Goal: Task Accomplishment & Management: Use online tool/utility

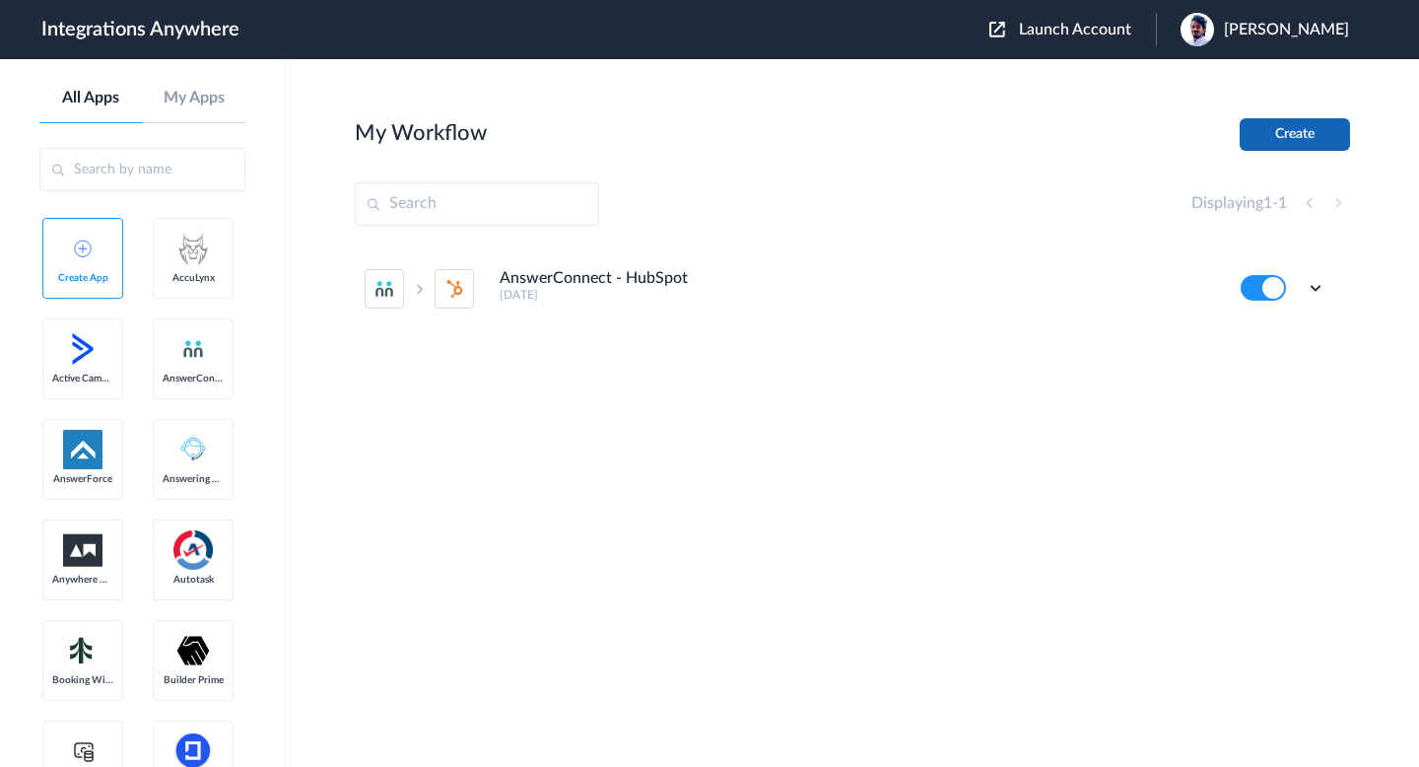
click at [1316, 145] on button "Create" at bounding box center [1295, 134] width 110 height 33
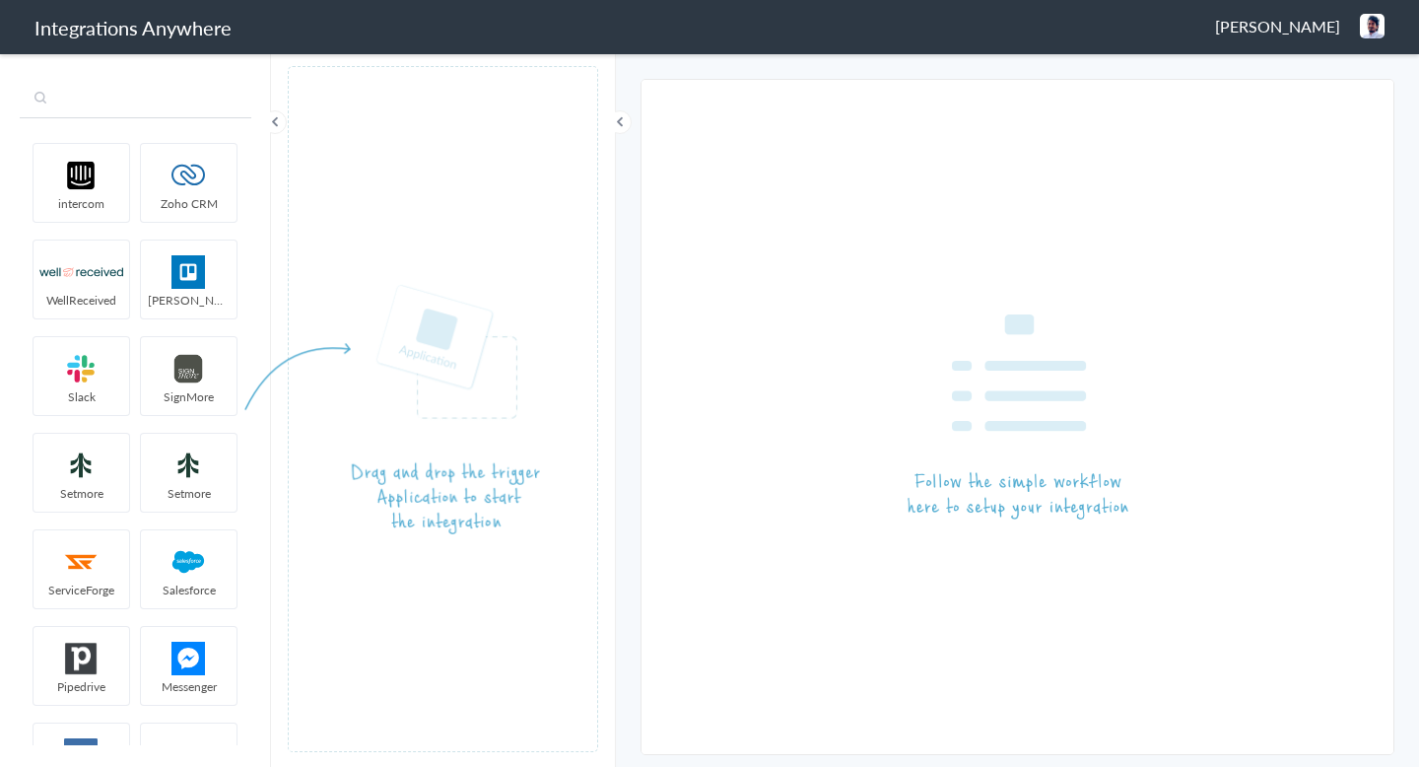
click at [99, 111] on input "text" at bounding box center [136, 99] width 232 height 37
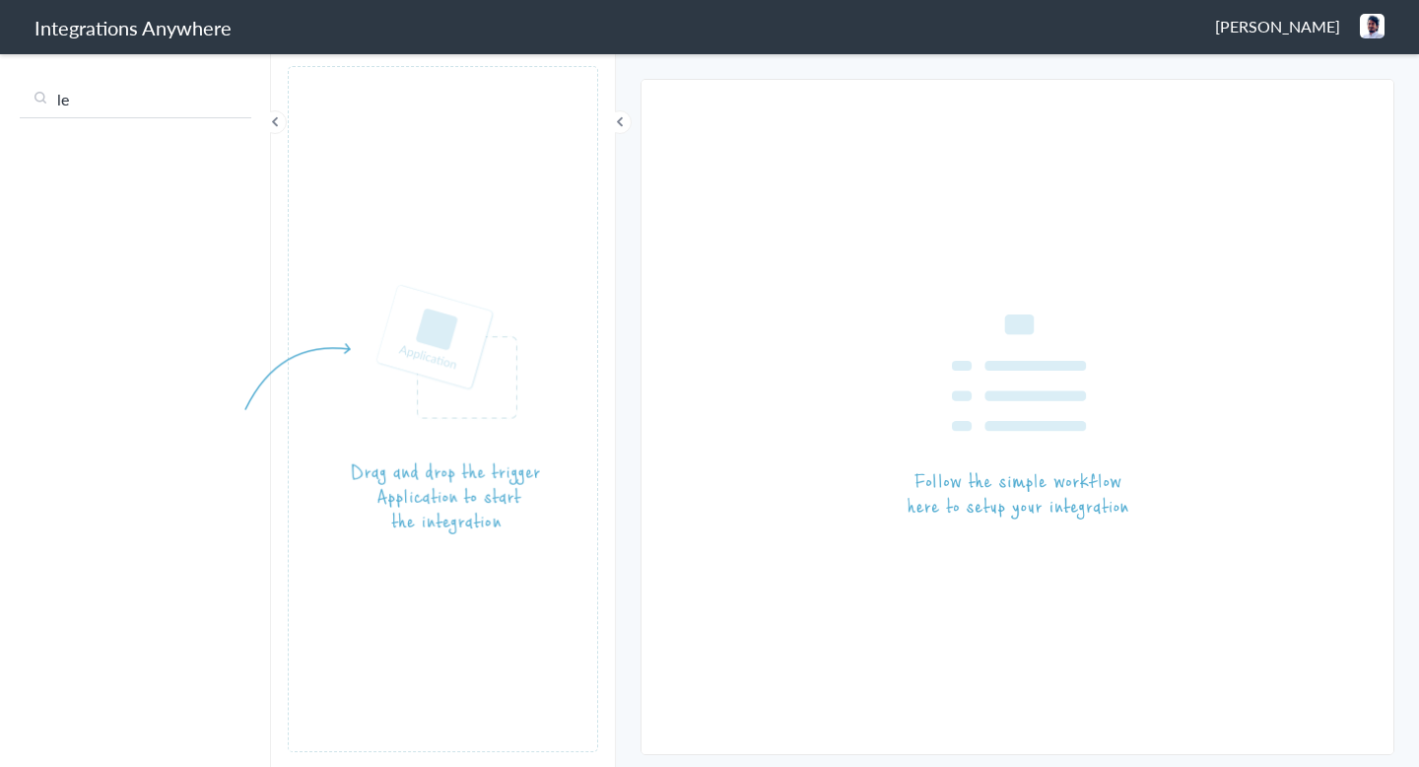
type input "l"
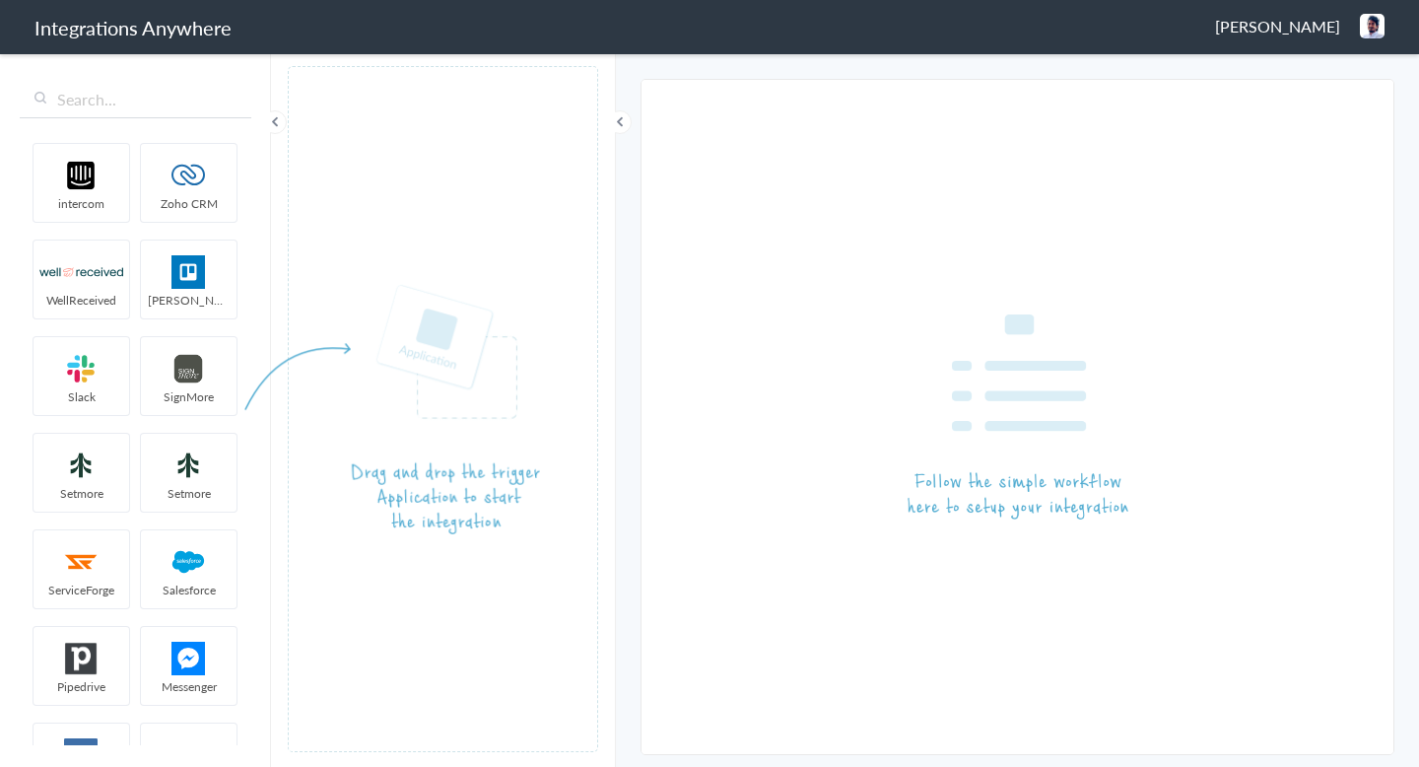
click at [185, 274] on img at bounding box center [189, 272] width 84 height 34
click at [112, 18] on h1 "Integrations Anywhere" at bounding box center [133, 28] width 197 height 28
click at [107, 106] on input "text" at bounding box center [136, 99] width 232 height 37
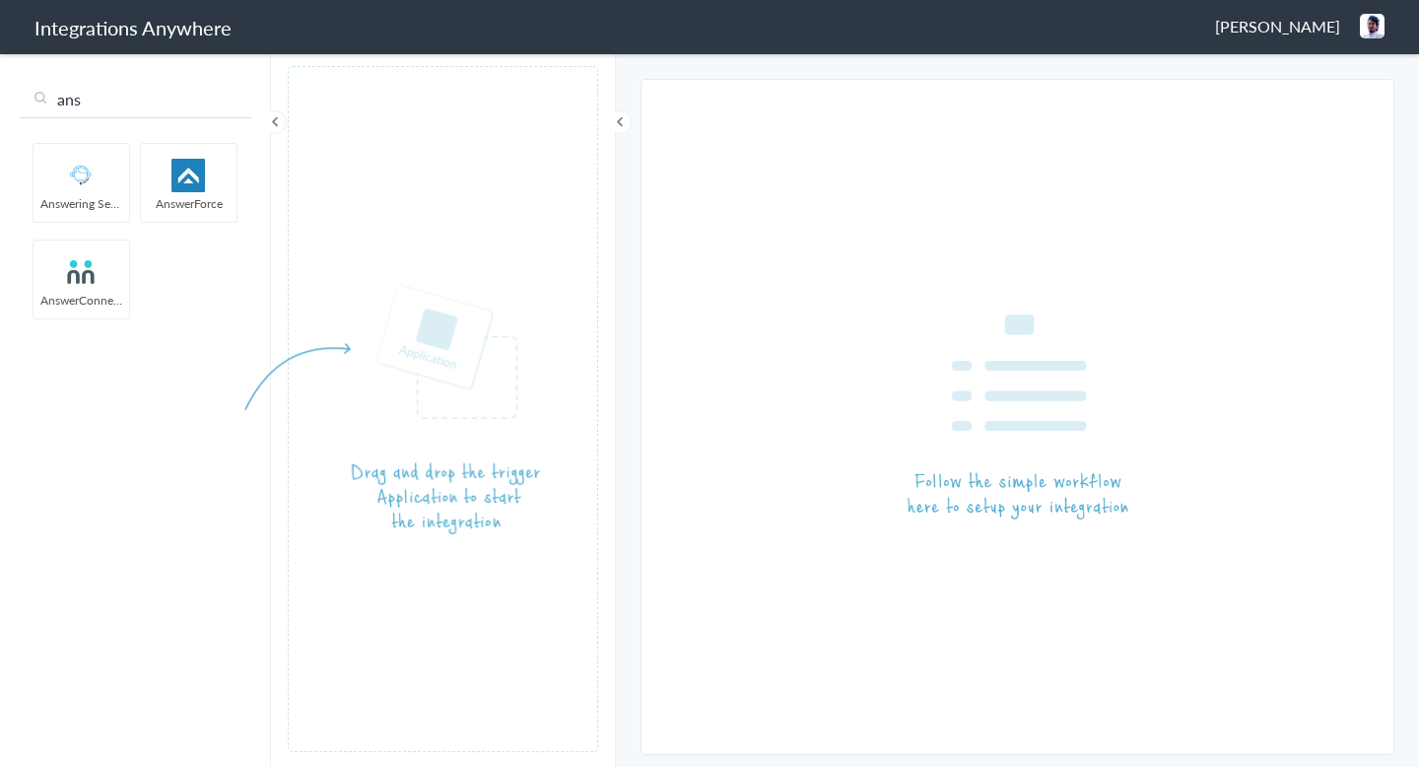
type input "ans"
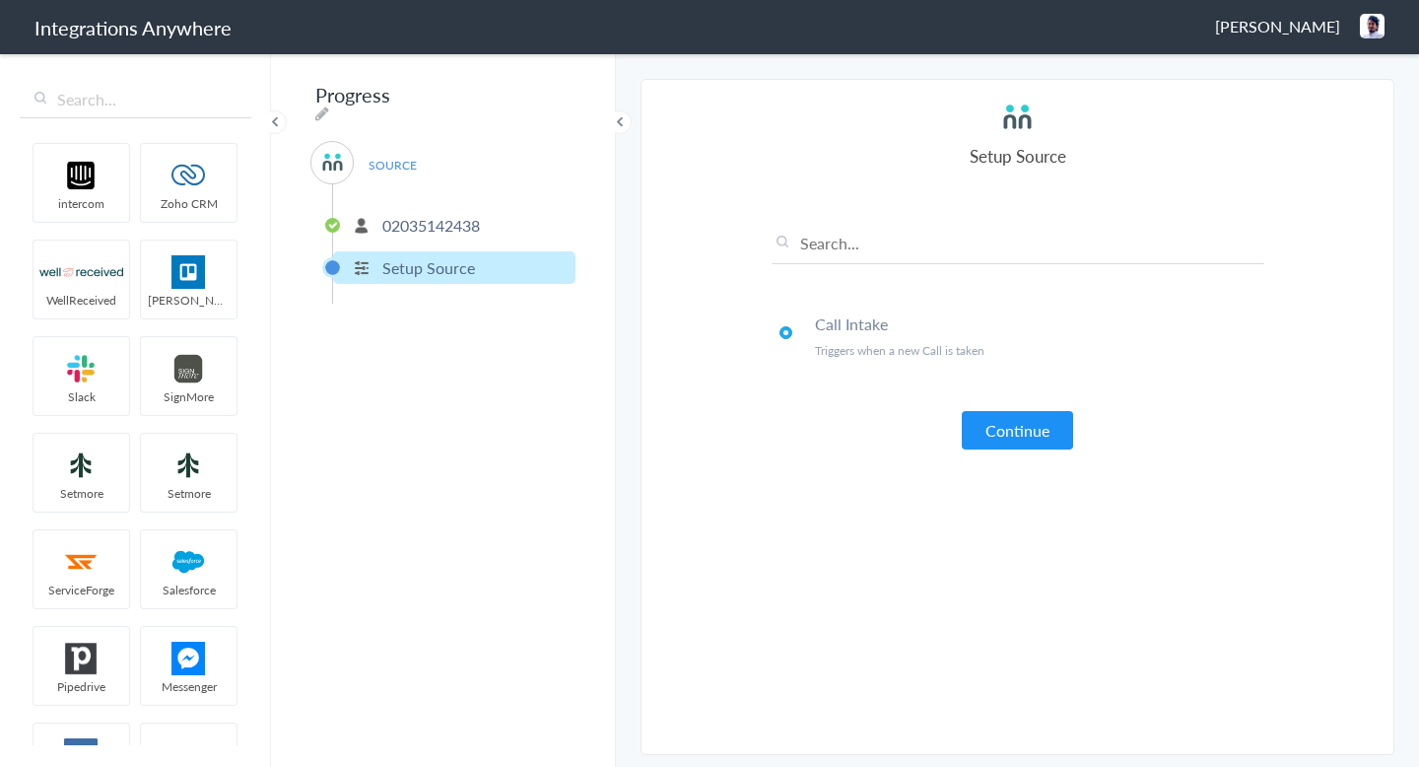
click at [412, 219] on p "02035142438" at bounding box center [431, 225] width 98 height 23
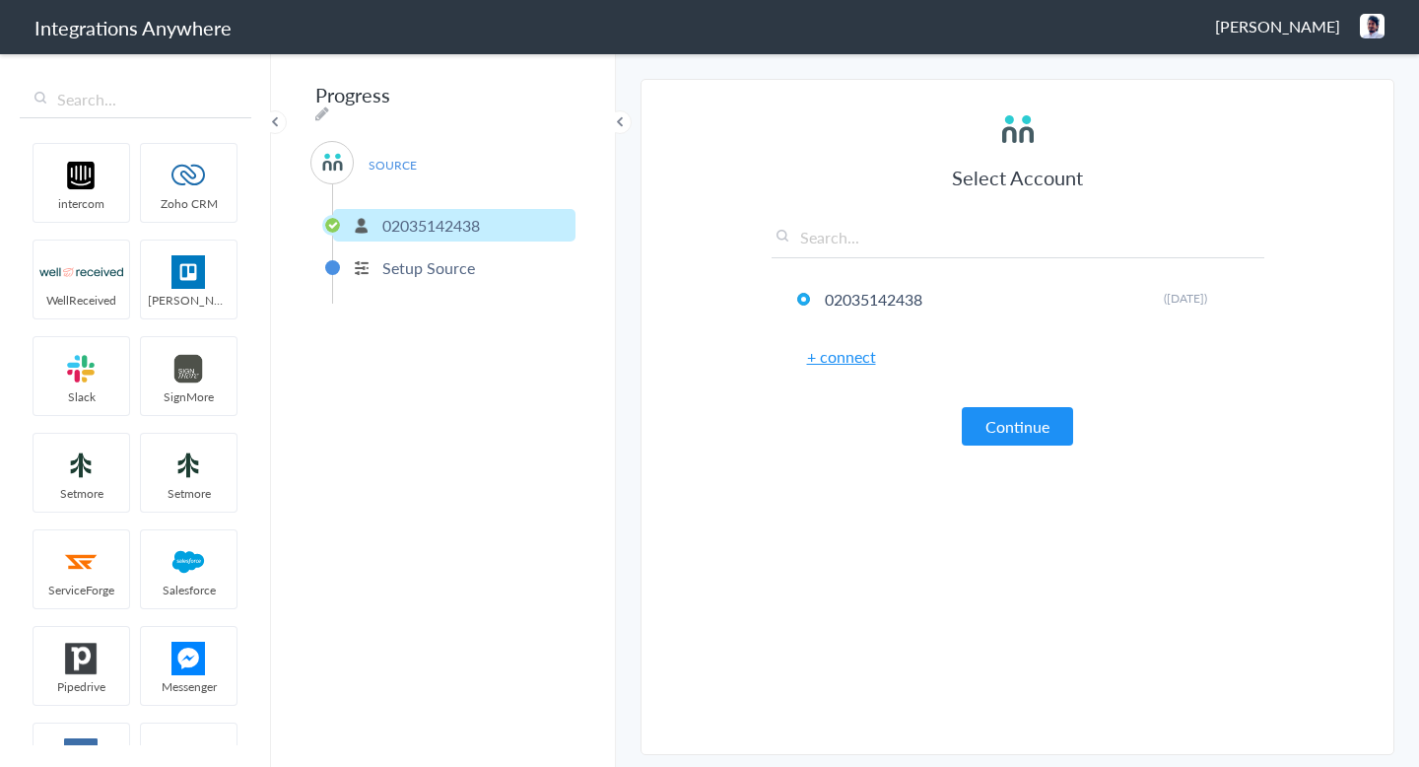
click at [403, 256] on p "Setup Source" at bounding box center [428, 267] width 93 height 23
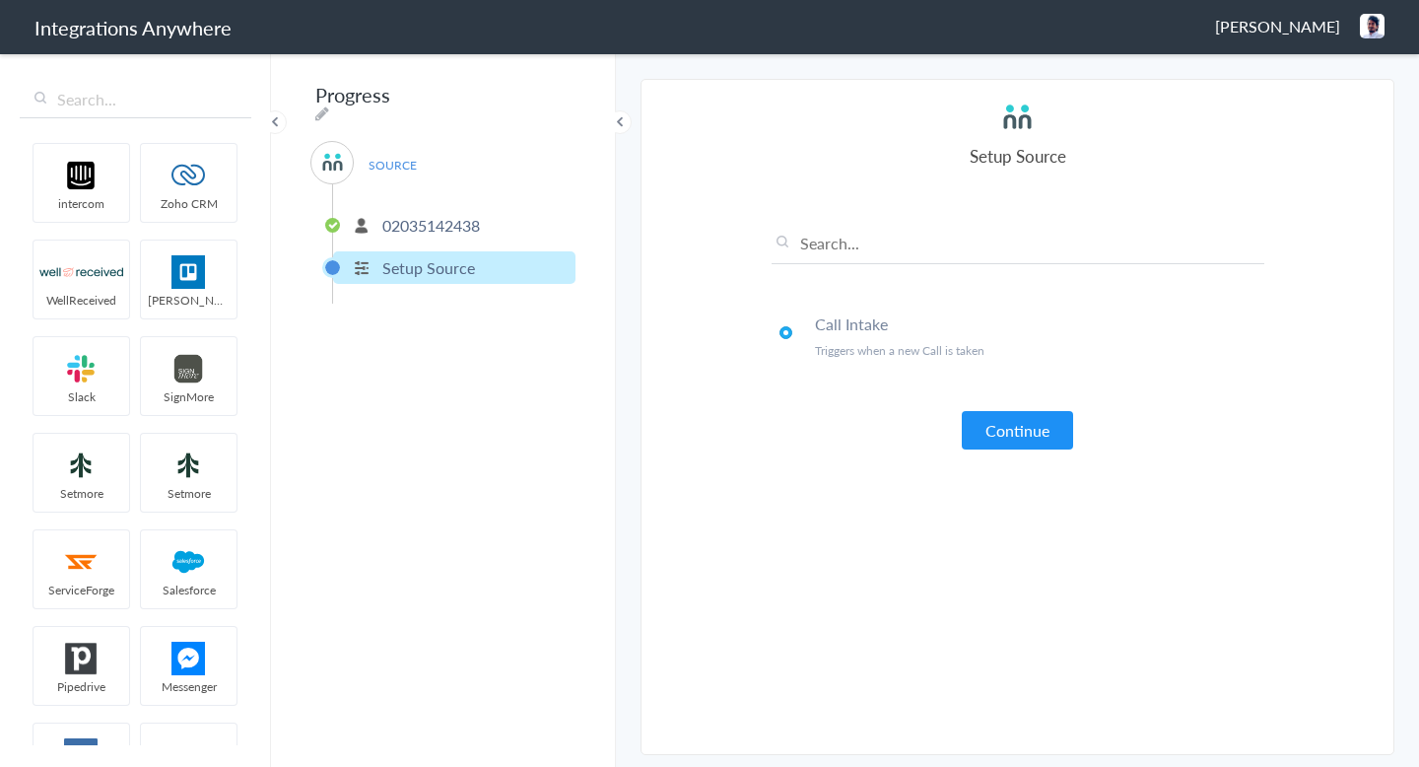
click at [437, 214] on p "02035142438" at bounding box center [431, 225] width 98 height 23
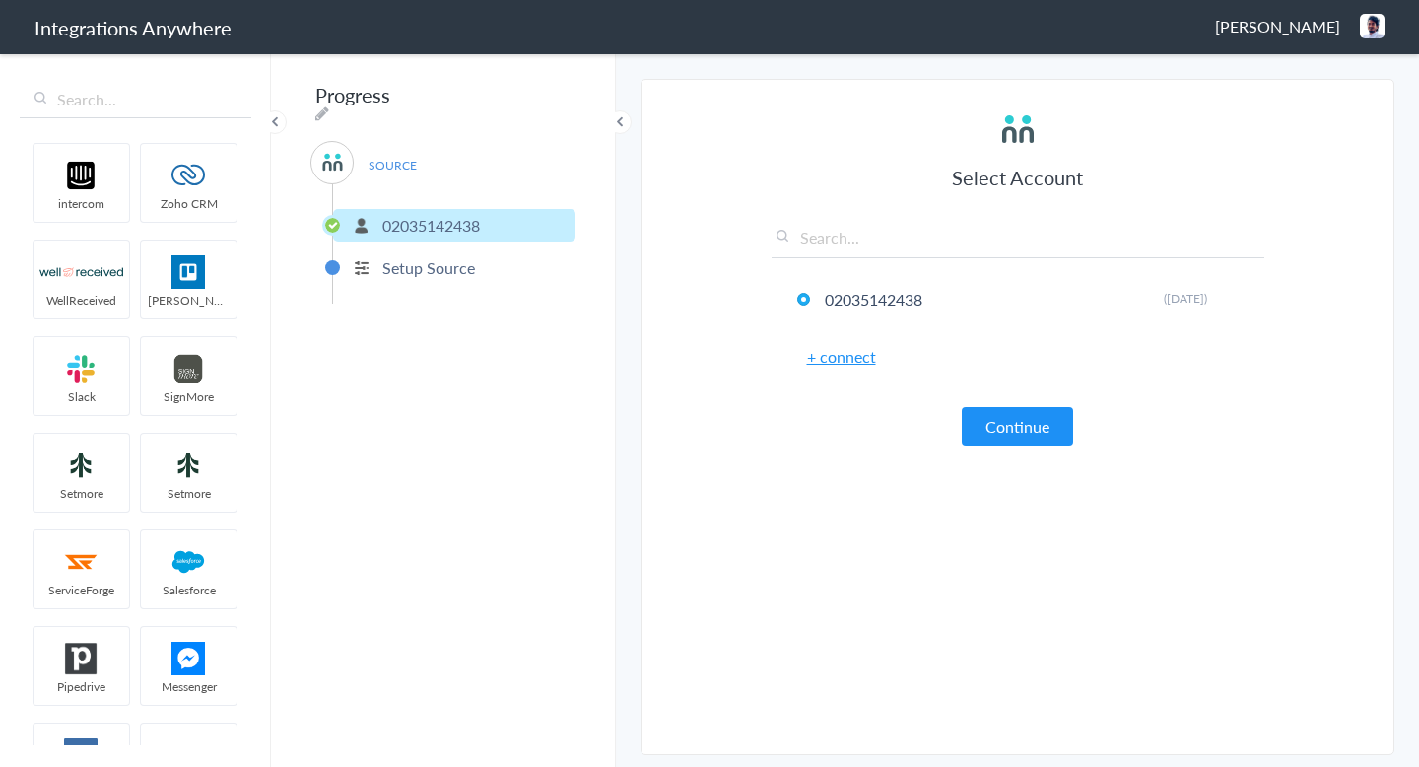
click at [428, 263] on p "Setup Source" at bounding box center [428, 267] width 93 height 23
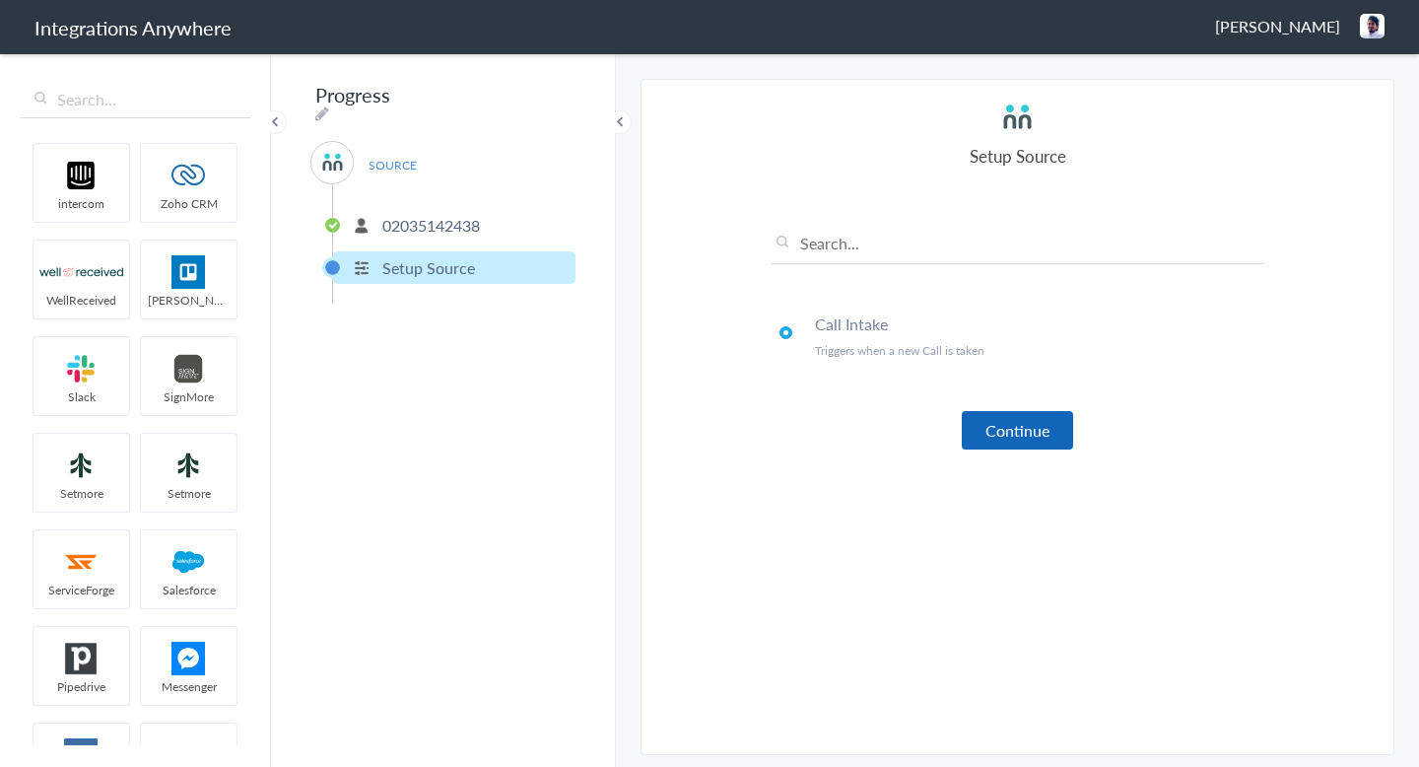
click at [1011, 448] on button "Continue" at bounding box center [1017, 430] width 111 height 38
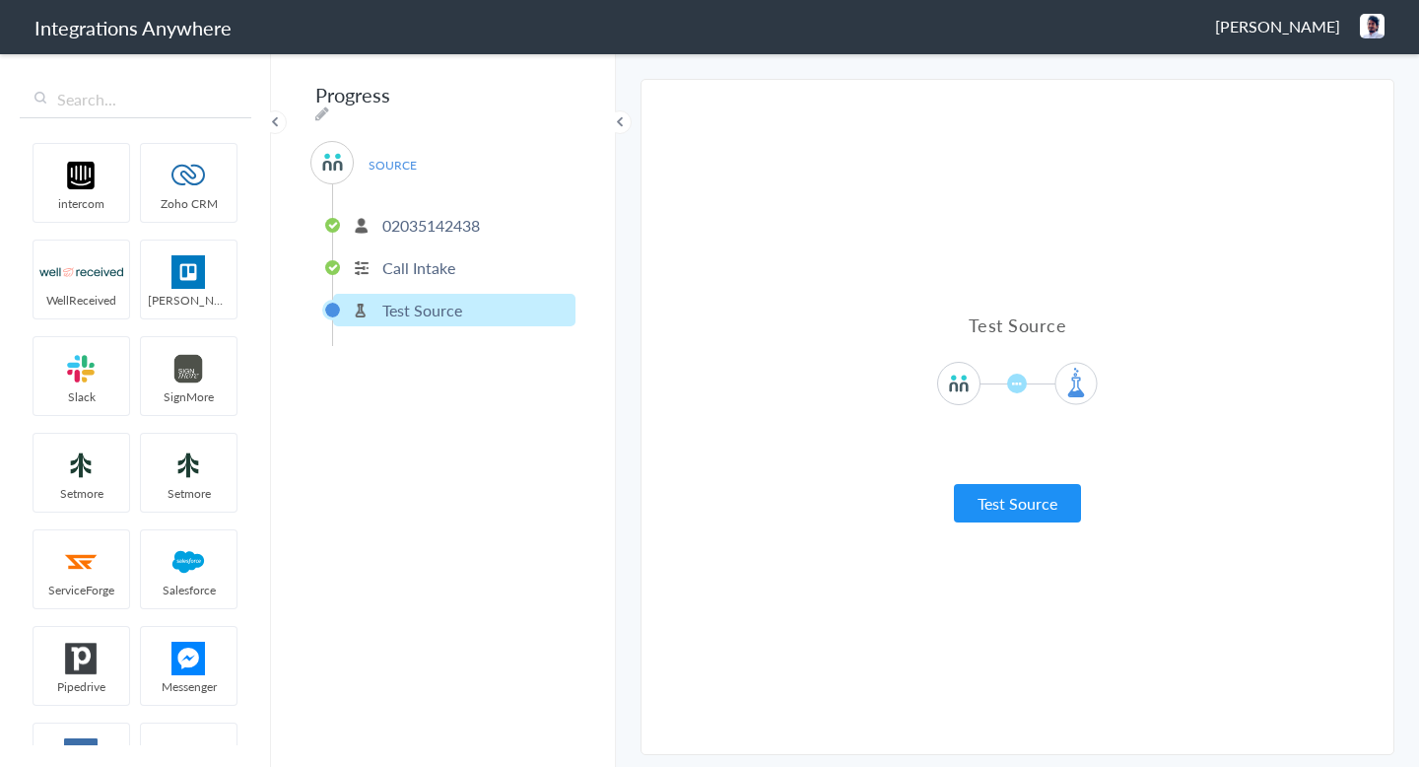
click at [1081, 378] on span at bounding box center [1076, 383] width 43 height 43
click at [1080, 381] on span at bounding box center [1076, 383] width 43 height 43
click at [1028, 483] on div "Test Source Test Source" at bounding box center [1018, 417] width 493 height 210
click at [1028, 490] on button "Test Source" at bounding box center [1017, 503] width 127 height 38
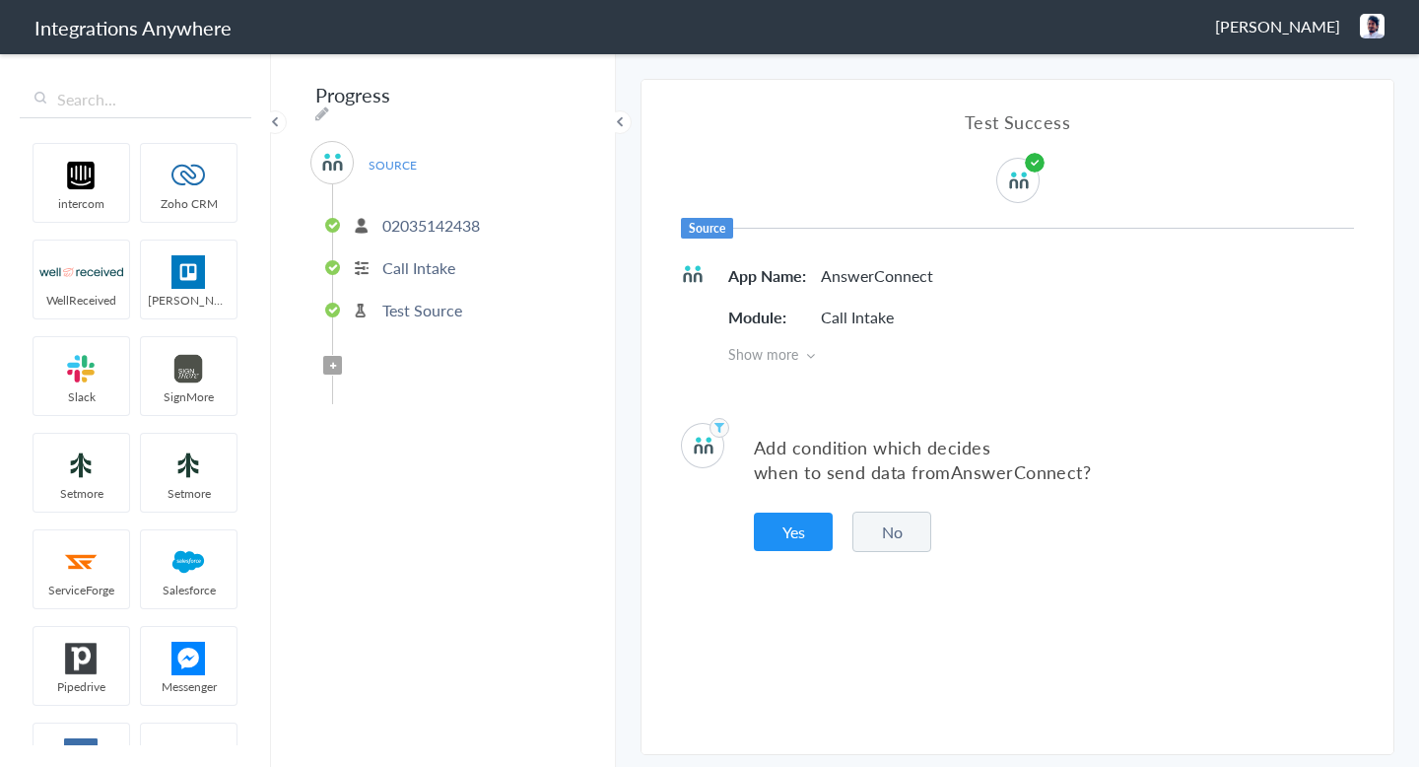
click at [874, 535] on button "No" at bounding box center [892, 532] width 79 height 40
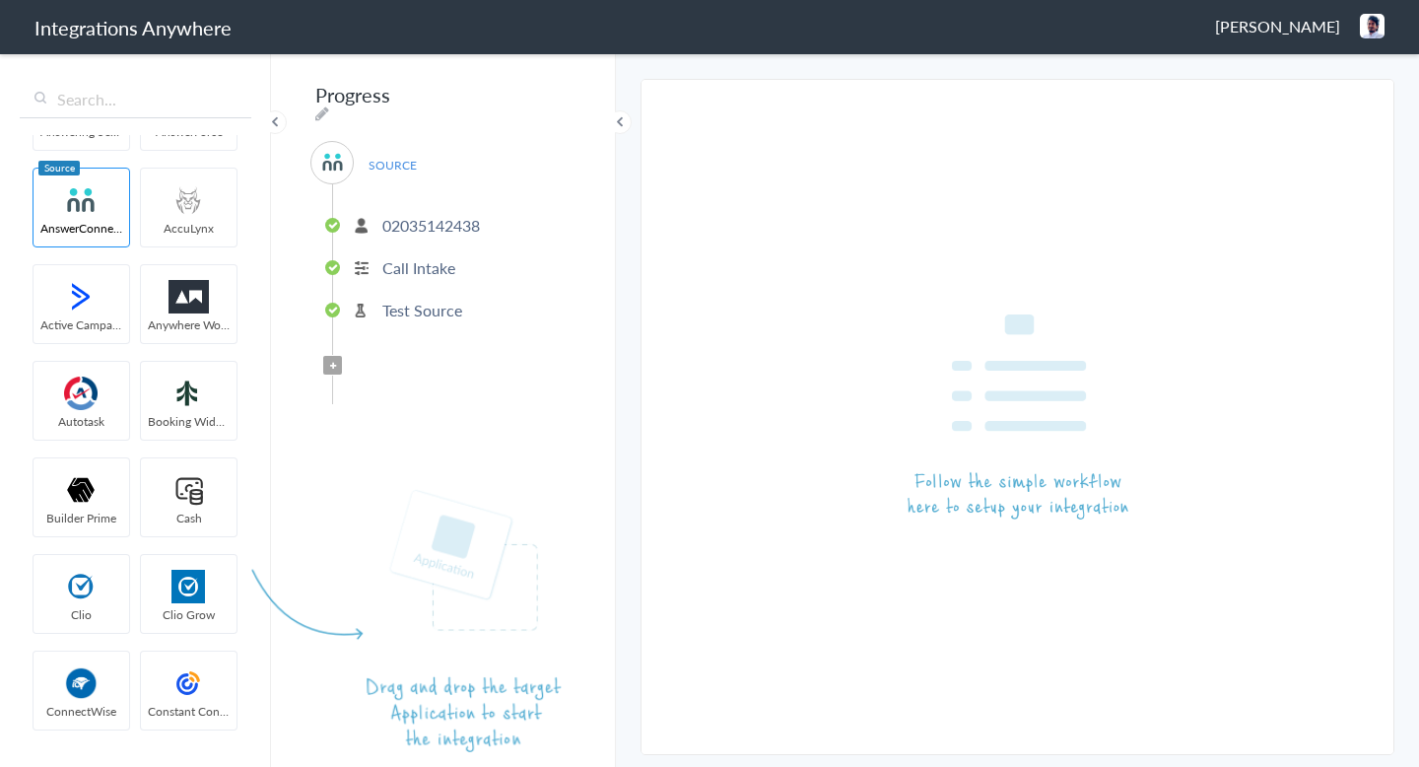
scroll to position [1039, 0]
click at [108, 113] on input "text" at bounding box center [136, 99] width 232 height 37
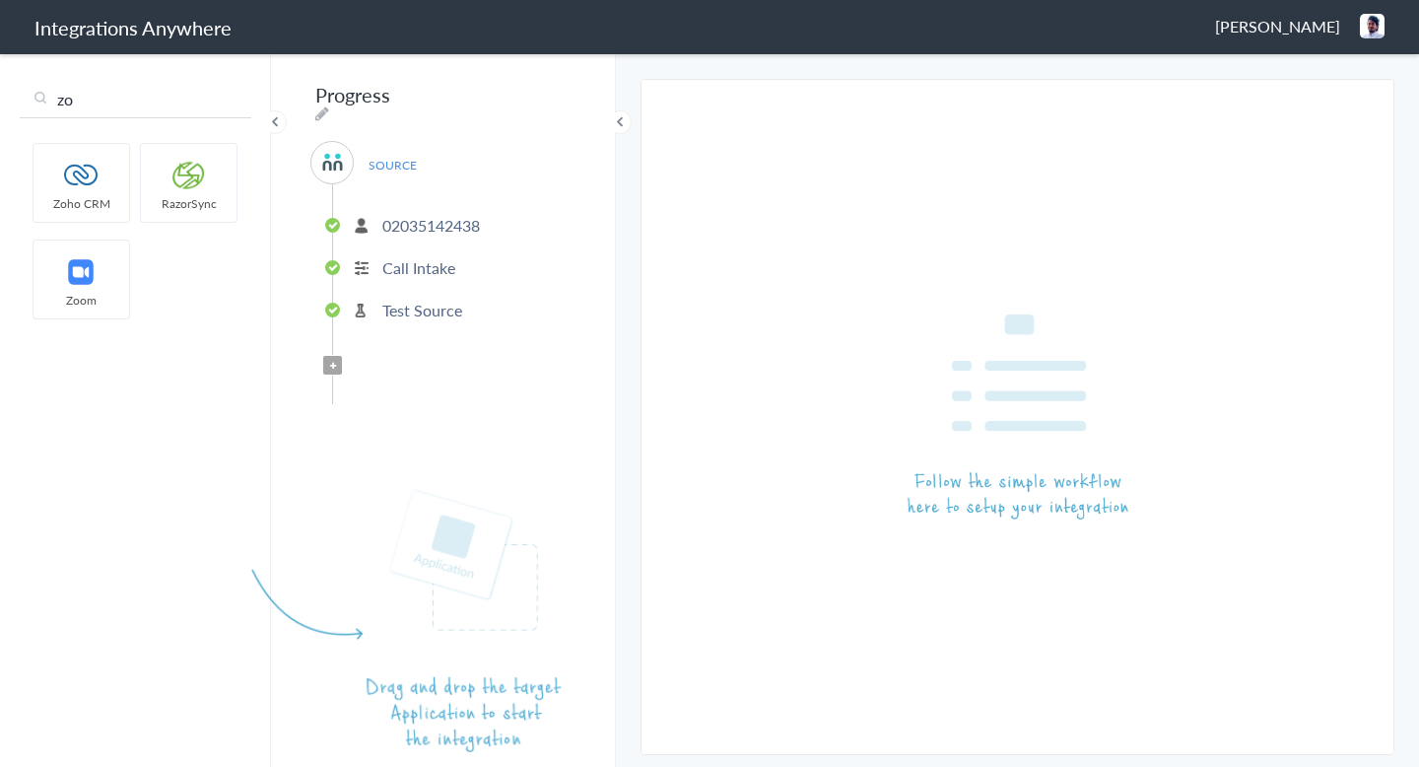
scroll to position [0, 0]
type input "zoho"
drag, startPoint x: 35, startPoint y: 194, endPoint x: 350, endPoint y: 424, distance: 390.2
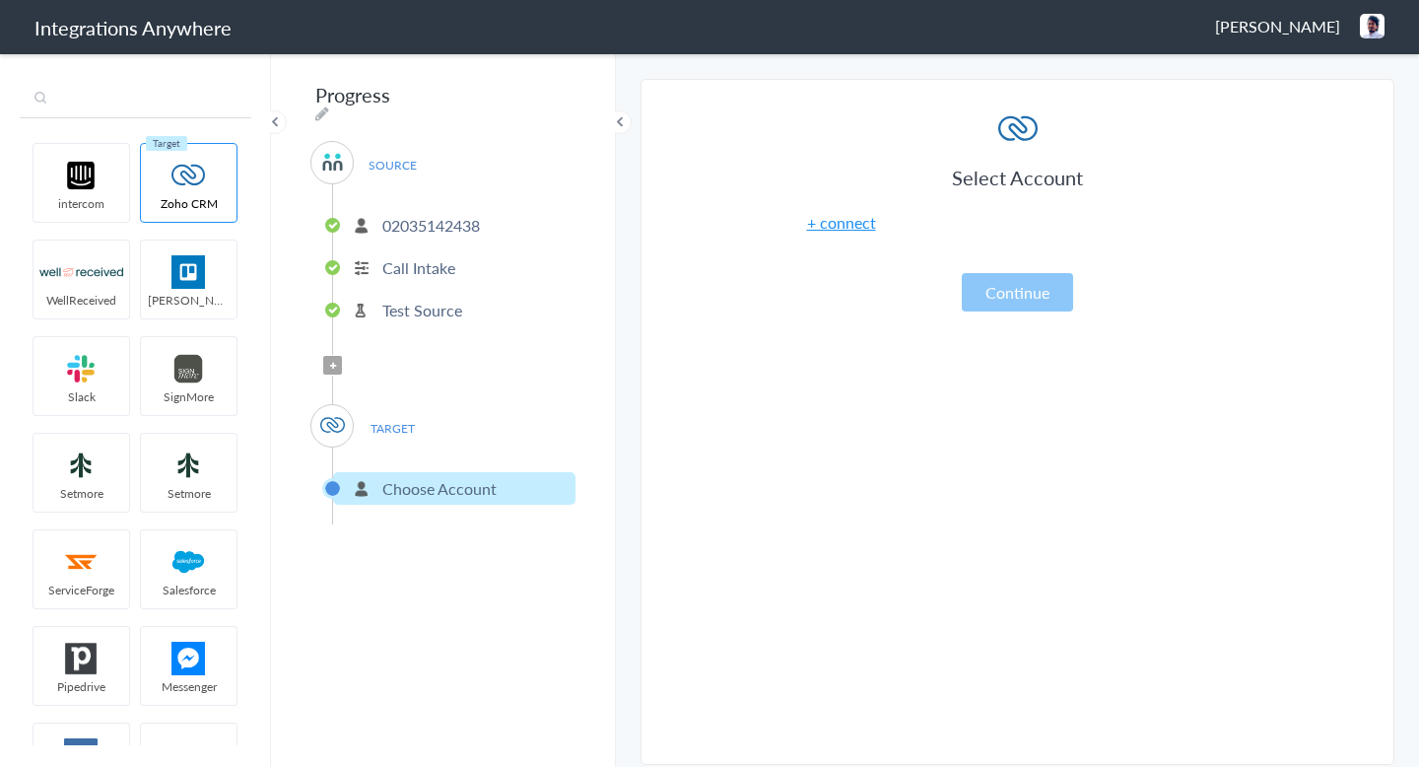
click at [136, 111] on input "text" at bounding box center [136, 99] width 232 height 37
click at [430, 214] on p "02035142438" at bounding box center [431, 225] width 98 height 23
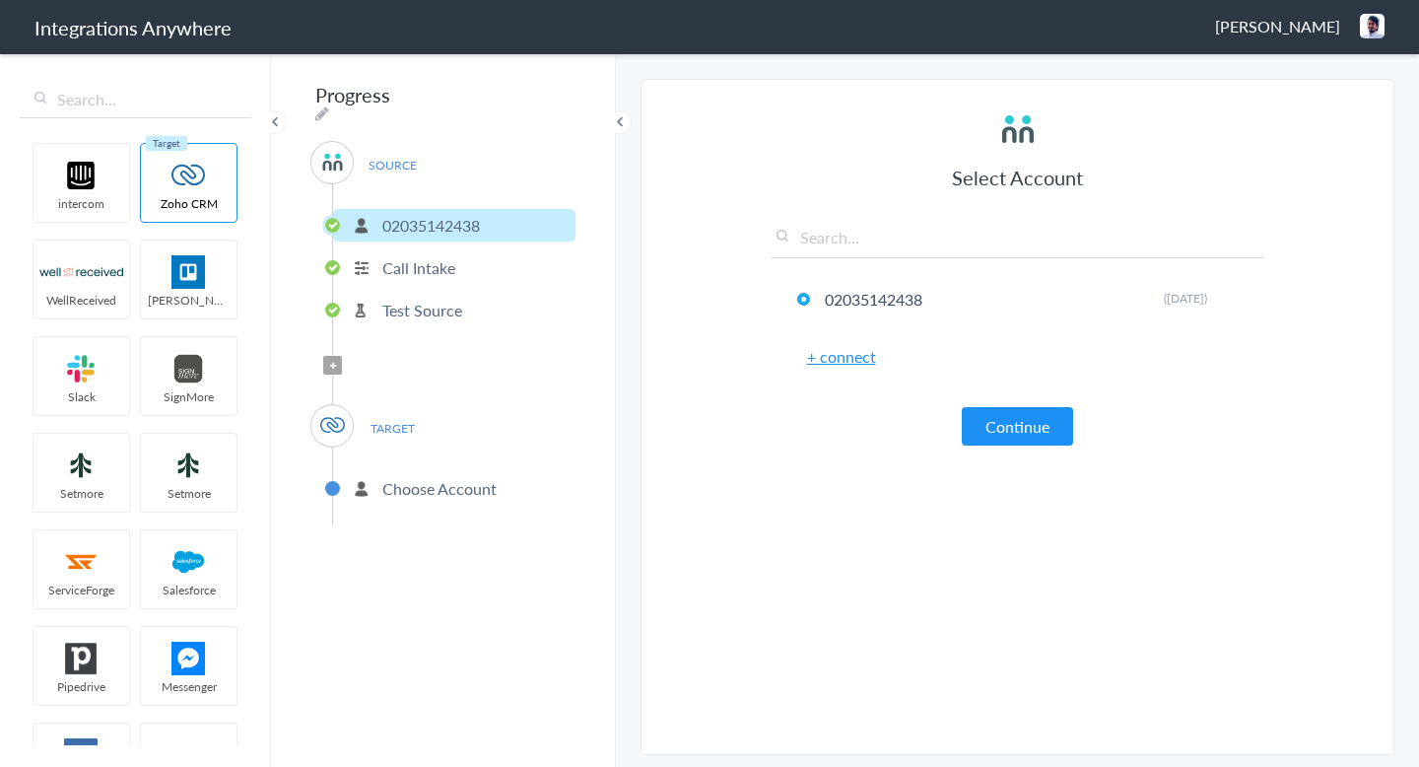
click at [556, 95] on div "Progress SOURCE [PHONE_NUMBER] Call Intake Test Source Filter Applied TARGET Ch…" at bounding box center [443, 409] width 345 height 716
click at [537, 95] on div "Progress SOURCE [PHONE_NUMBER] Call Intake Test Source Filter Applied TARGET Ch…" at bounding box center [443, 409] width 345 height 716
click at [329, 105] on icon at bounding box center [322, 113] width 14 height 16
type input "Progress"
click at [484, 200] on ul "[PHONE_NUMBER] Call Intake Test Source" at bounding box center [453, 265] width 243 height 162
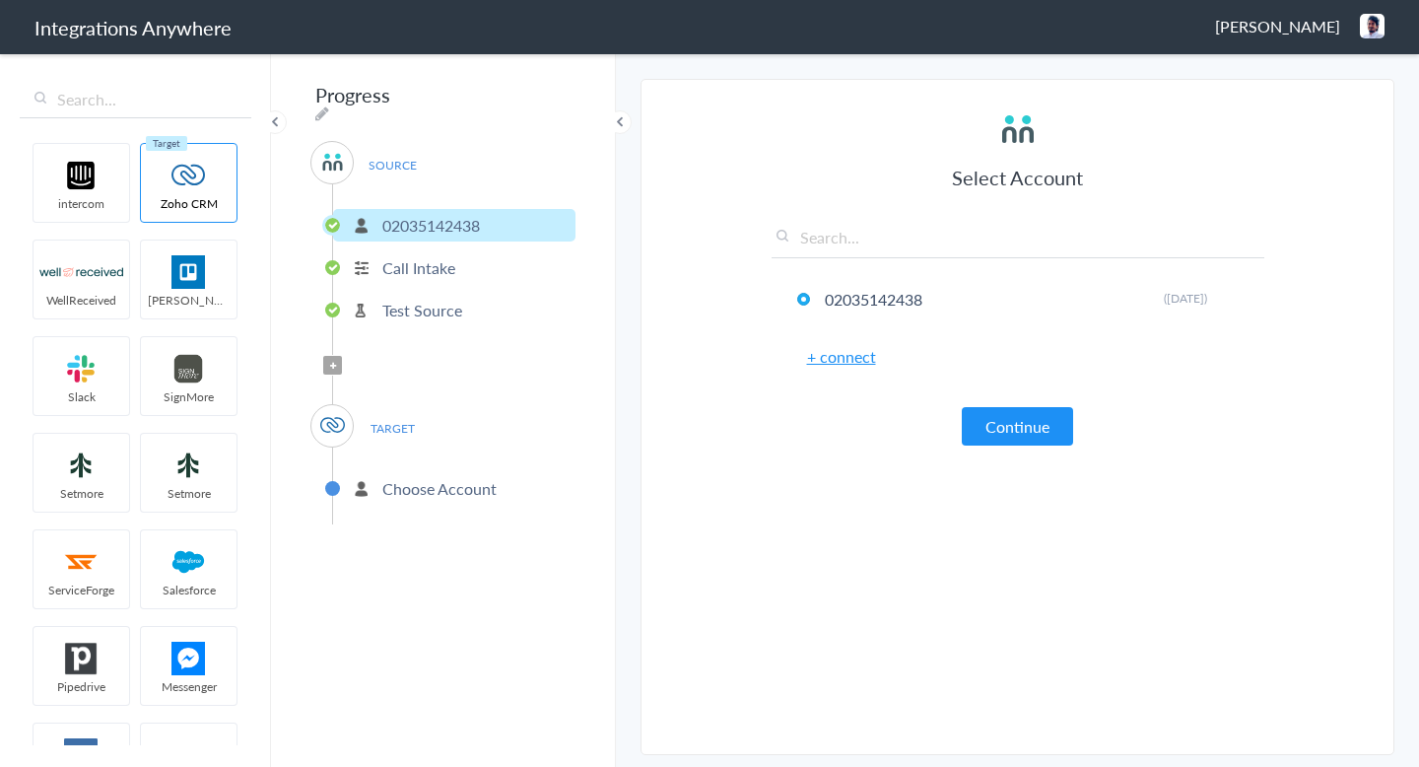
click at [488, 218] on li "02035142438" at bounding box center [454, 225] width 242 height 33
